Goal: Find specific page/section: Find specific page/section

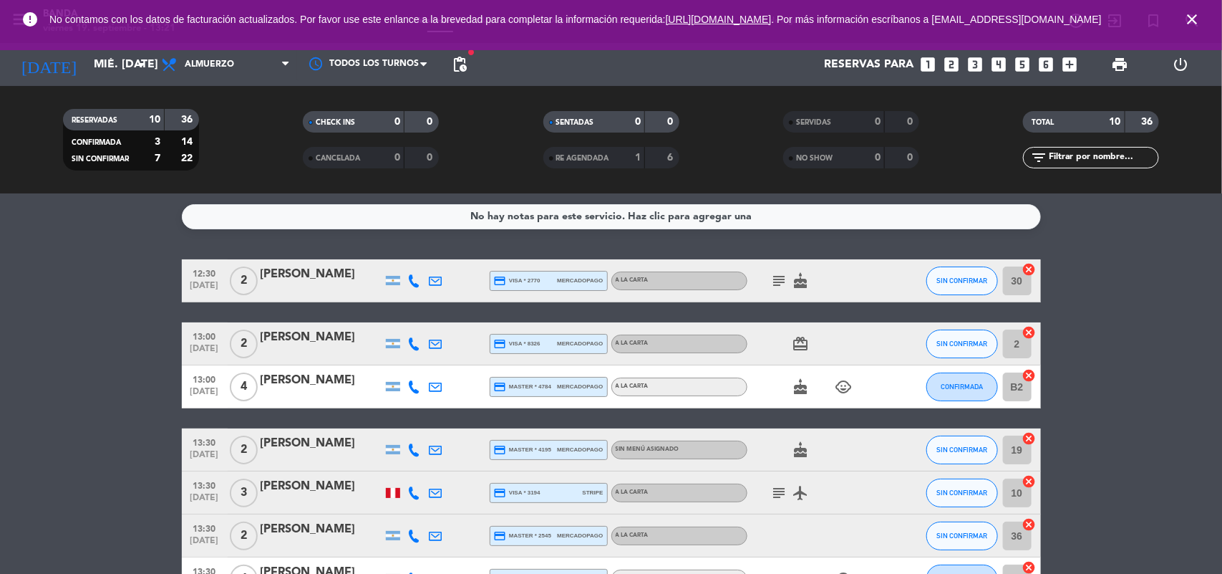
click at [1189, 19] on icon "close" at bounding box center [1192, 19] width 17 height 17
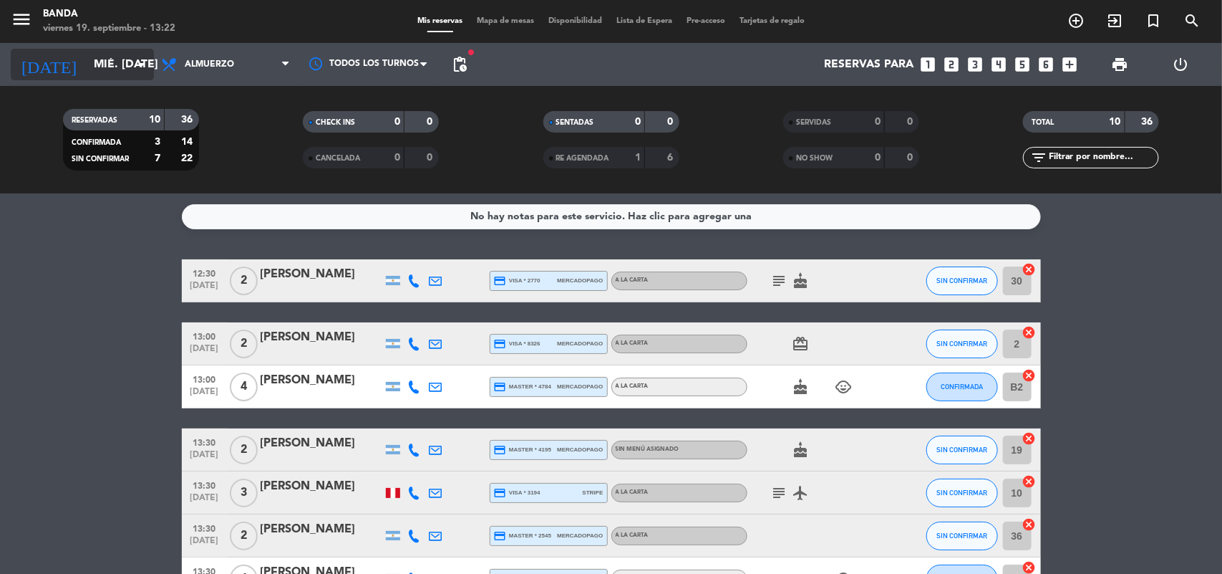
click at [119, 67] on input "mié. [DATE]" at bounding box center [162, 65] width 151 height 28
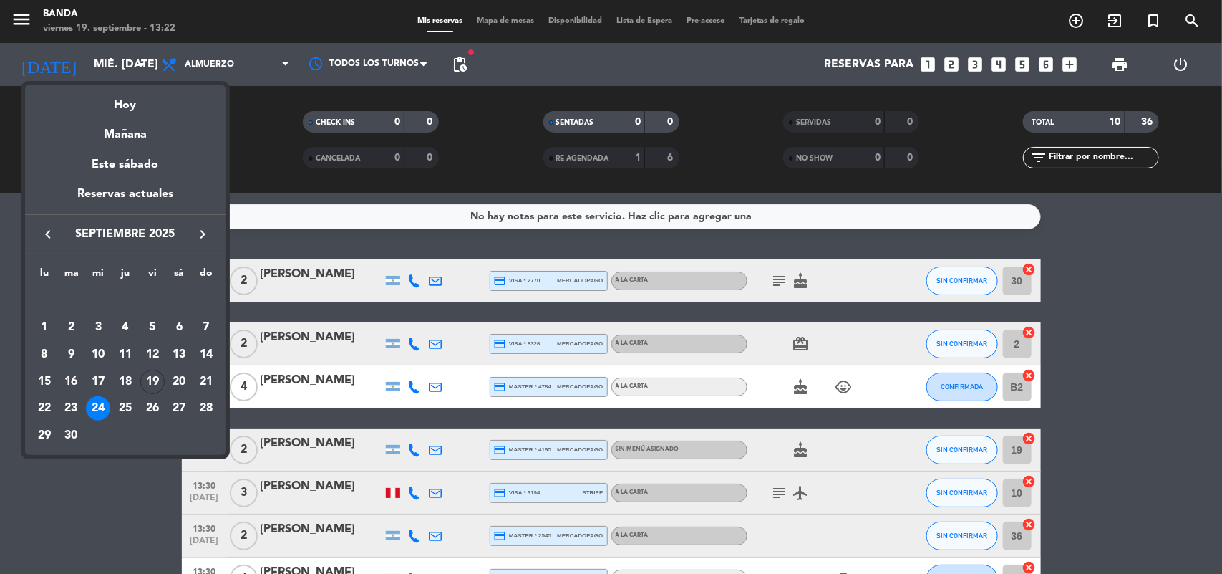
click at [920, 30] on div at bounding box center [611, 287] width 1222 height 574
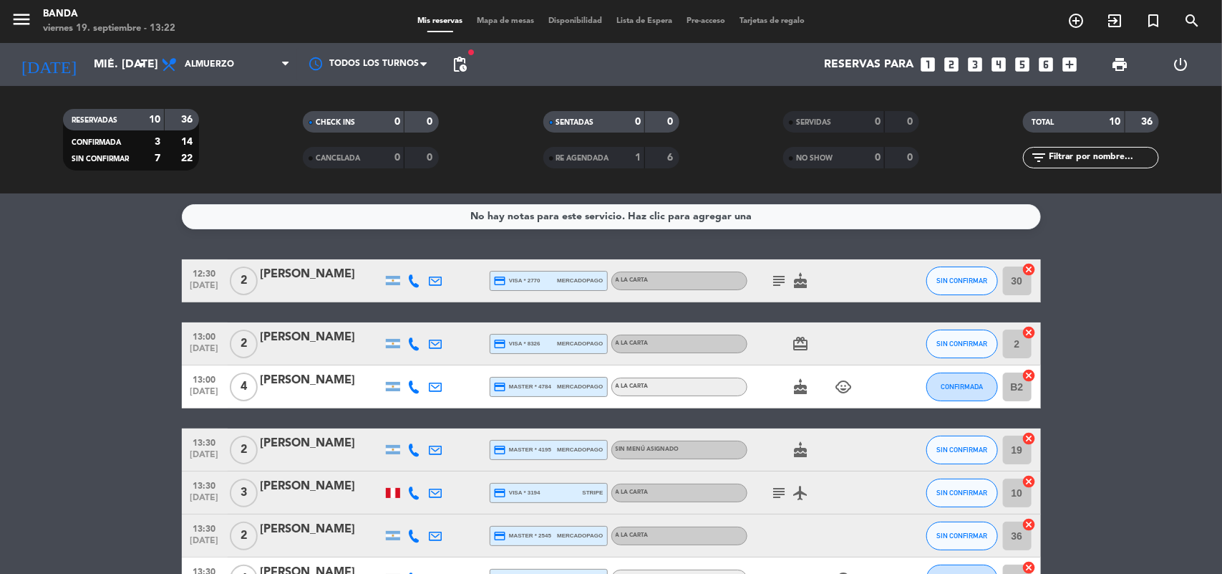
click at [99, 434] on bookings-row "12:30 [DATE] 2 [PERSON_NAME] credit_card visa * 2770 mercadopago A LA CARTA sub…" at bounding box center [611, 514] width 1222 height 510
click at [115, 63] on input "mié. [DATE]" at bounding box center [162, 65] width 151 height 28
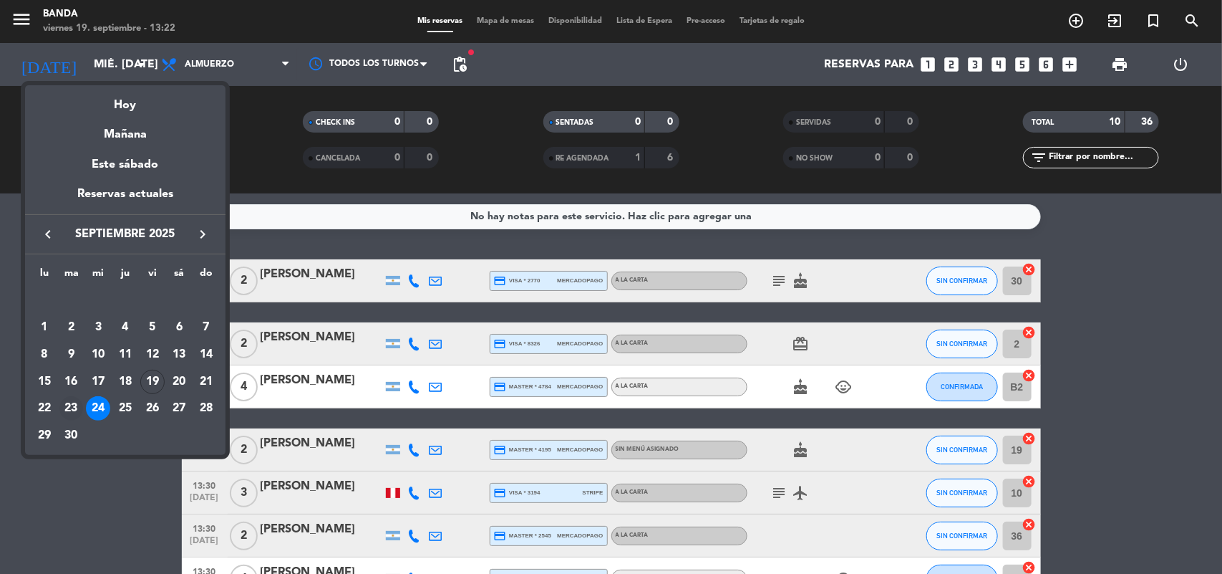
click at [75, 405] on div "23" at bounding box center [71, 408] width 24 height 24
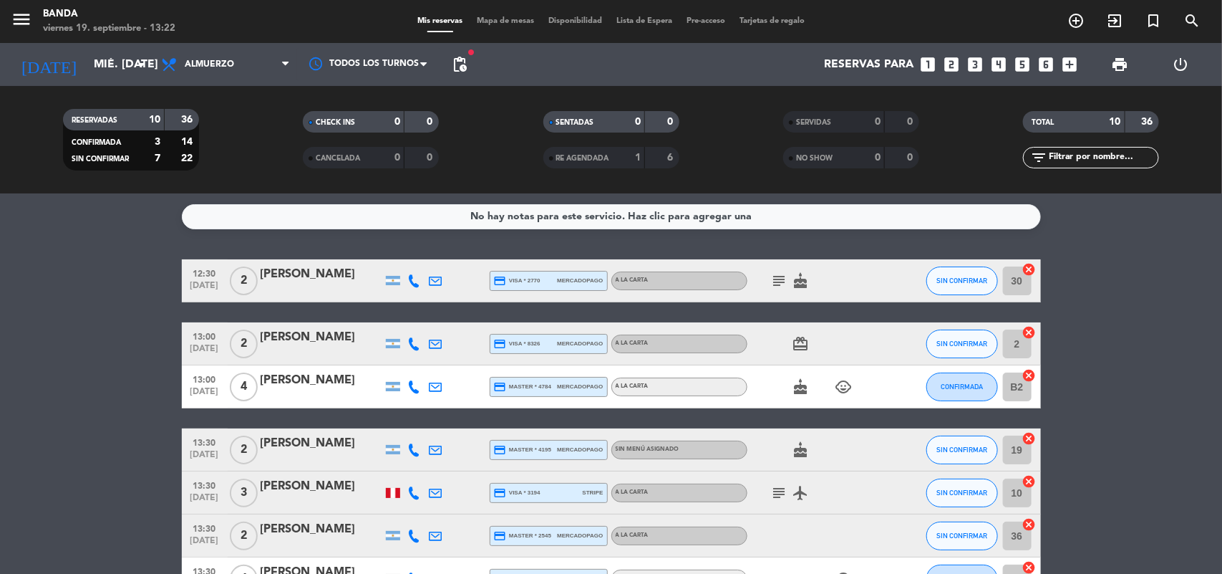
type input "[DATE] sep."
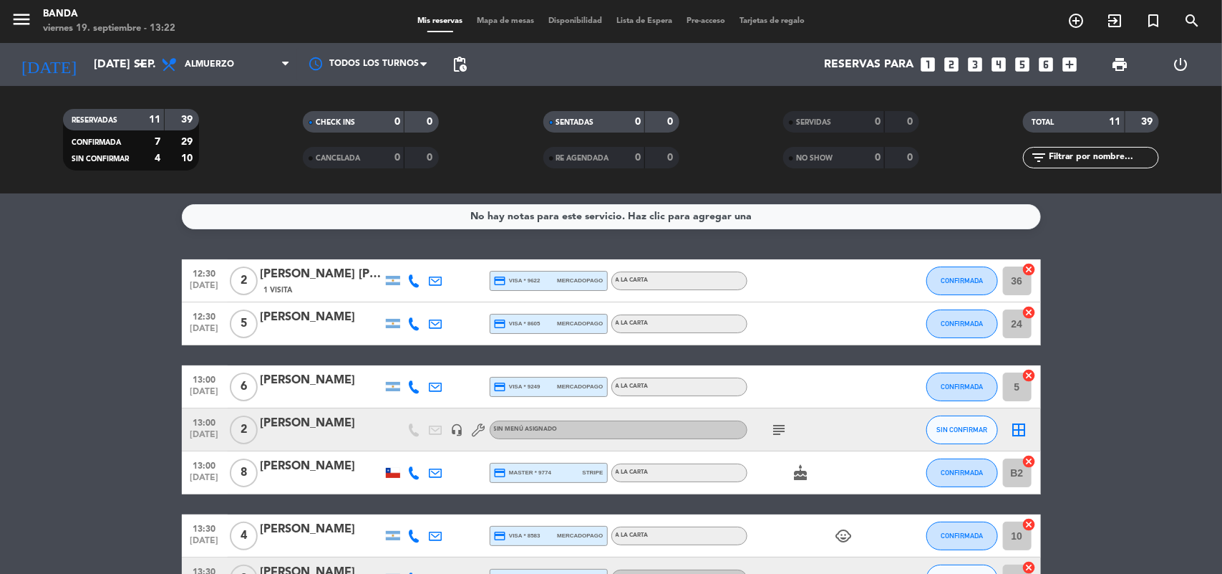
click at [149, 317] on bookings-row "12:30 [DATE] 2 [PERSON_NAME] [PERSON_NAME] [PERSON_NAME] 1 Visita credit_card v…" at bounding box center [611, 515] width 1222 height 513
click at [137, 401] on bookings-row "12:30 [DATE] 2 [PERSON_NAME] [PERSON_NAME] [PERSON_NAME] 1 Visita credit_card v…" at bounding box center [611, 515] width 1222 height 513
click at [783, 21] on span "Tarjetas de regalo" at bounding box center [772, 21] width 79 height 8
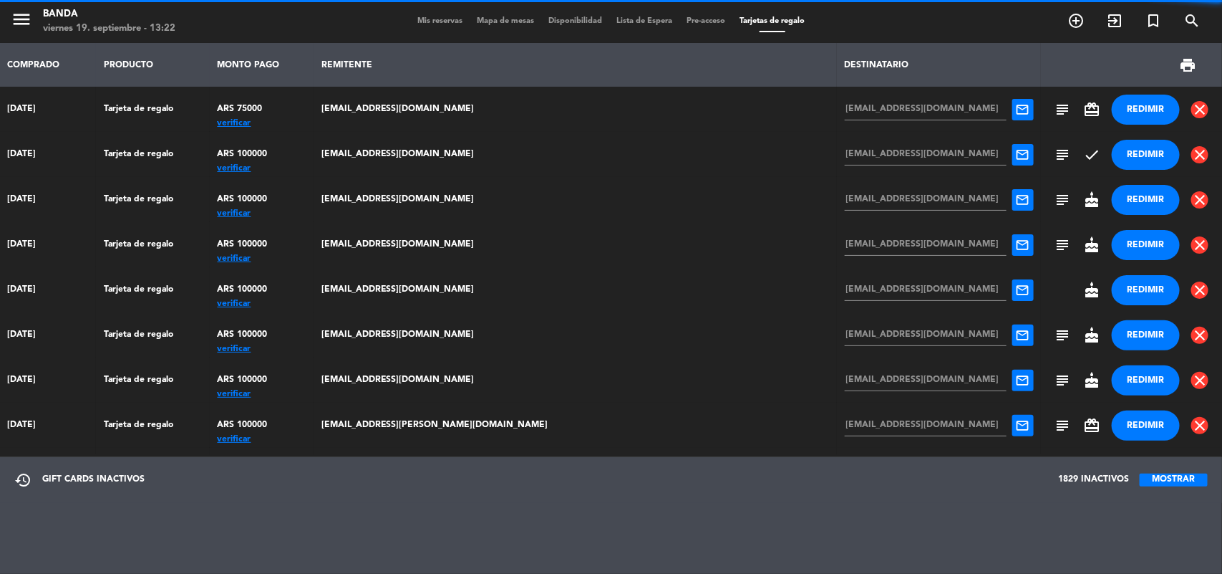
scroll to position [581, 0]
